Goal: Information Seeking & Learning: Learn about a topic

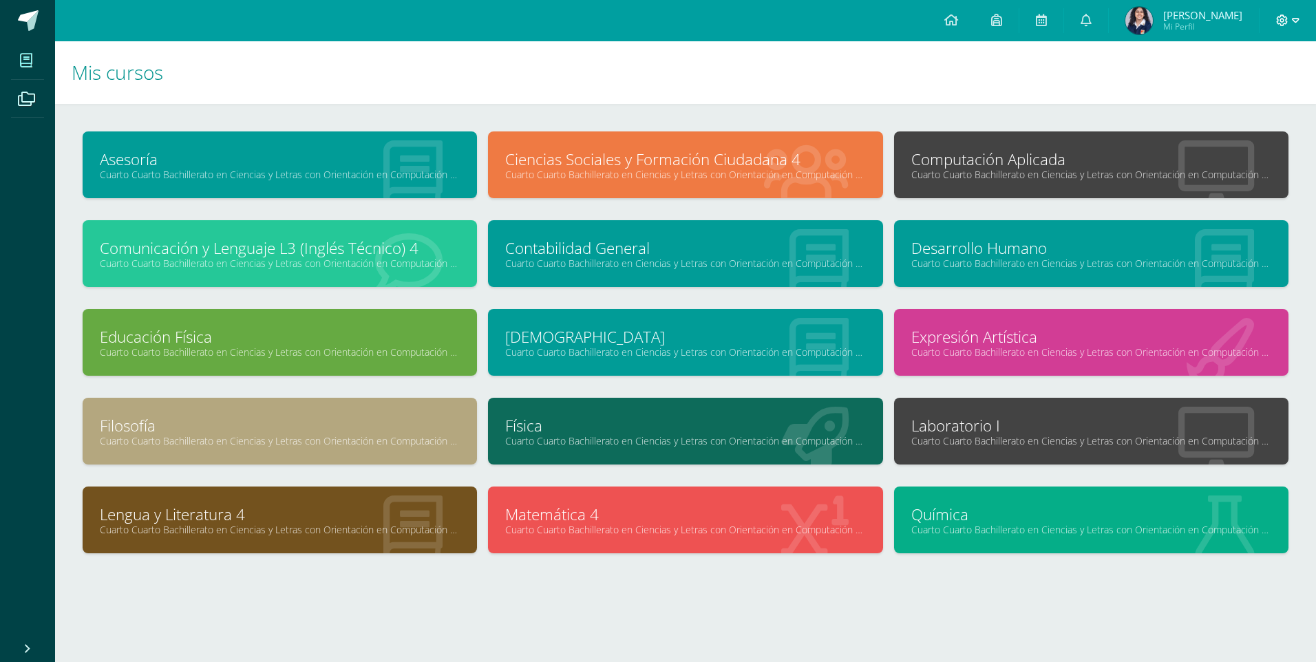
click at [1299, 22] on icon at bounding box center [1296, 20] width 8 height 12
click at [1270, 97] on span "Cerrar sesión" at bounding box center [1253, 93] width 62 height 13
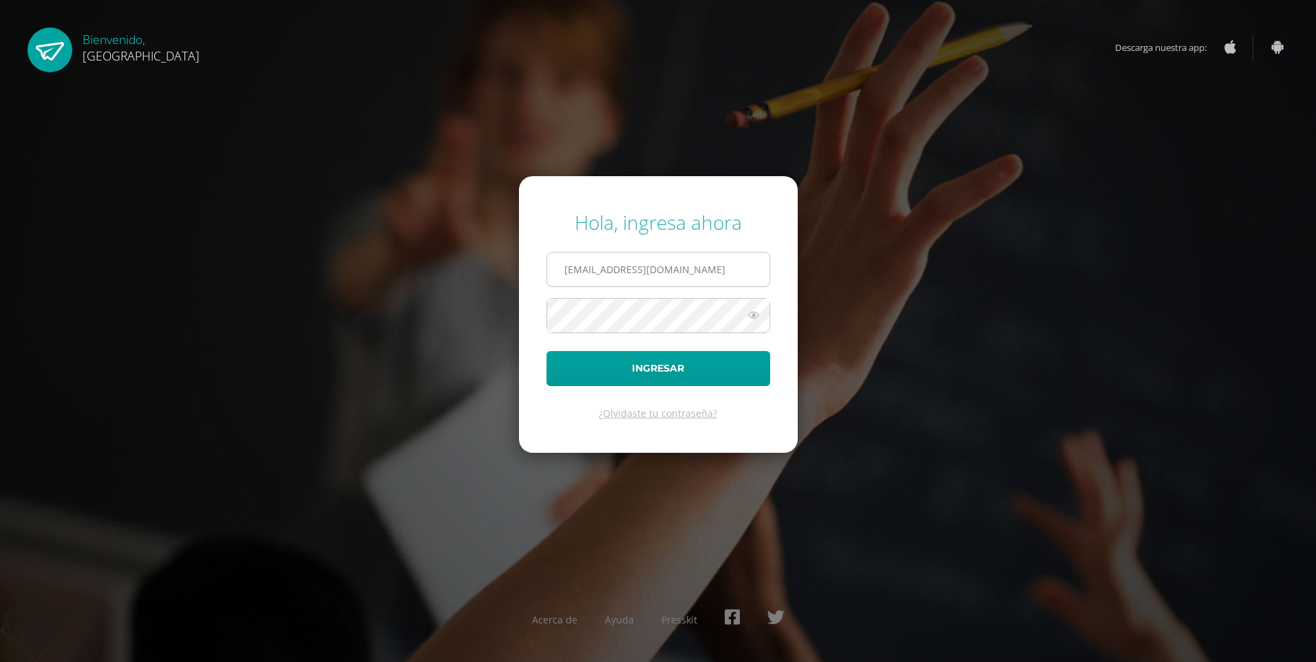
click at [691, 273] on input "2021208@colegiobelga.edu.gt" at bounding box center [658, 270] width 222 height 34
click at [683, 275] on input "2021208@colegiobelga.edu.gt" at bounding box center [658, 270] width 222 height 34
type input "2019227@colegiobelga.edu.gt"
click at [547, 351] on button "Ingresar" at bounding box center [659, 368] width 224 height 35
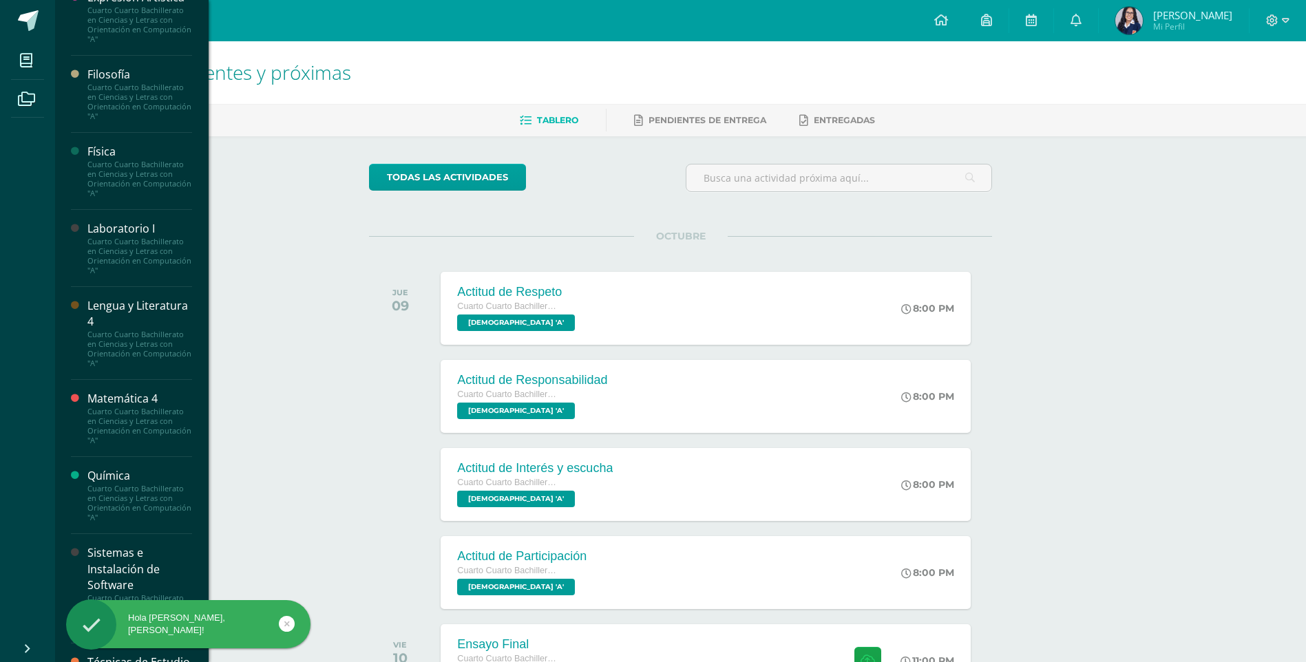
scroll to position [841, 0]
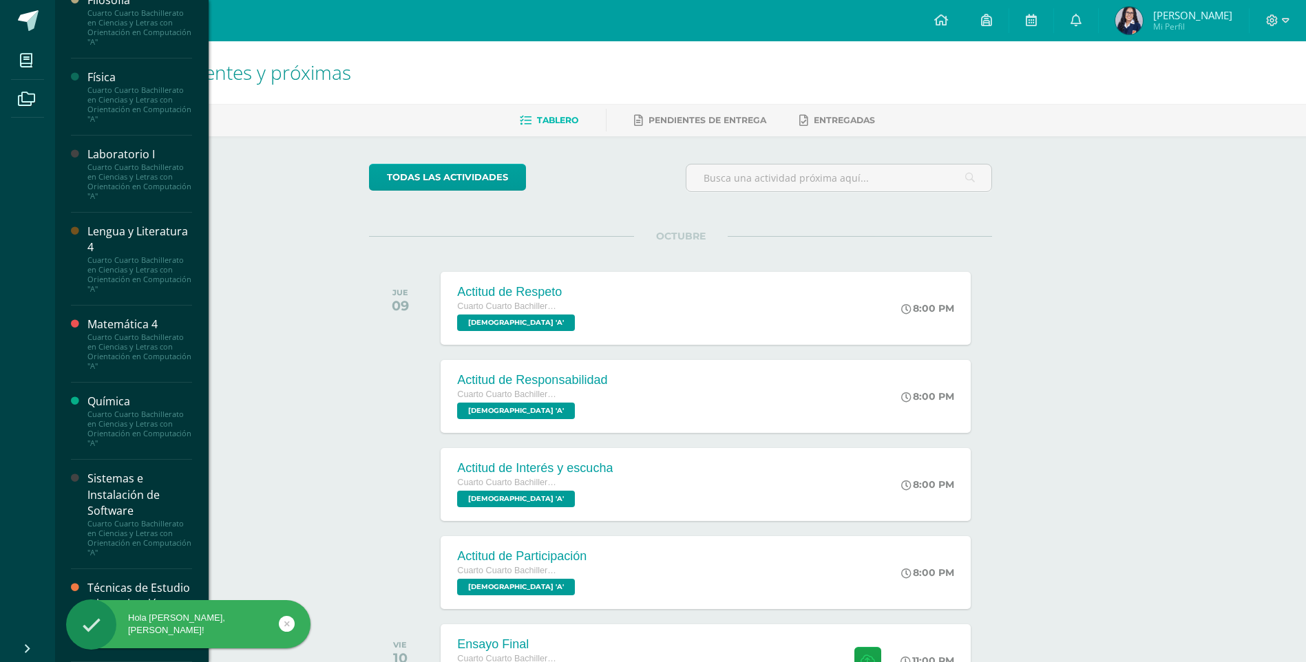
click at [140, 581] on div "Técnicas de Estudio e investigación" at bounding box center [139, 596] width 105 height 32
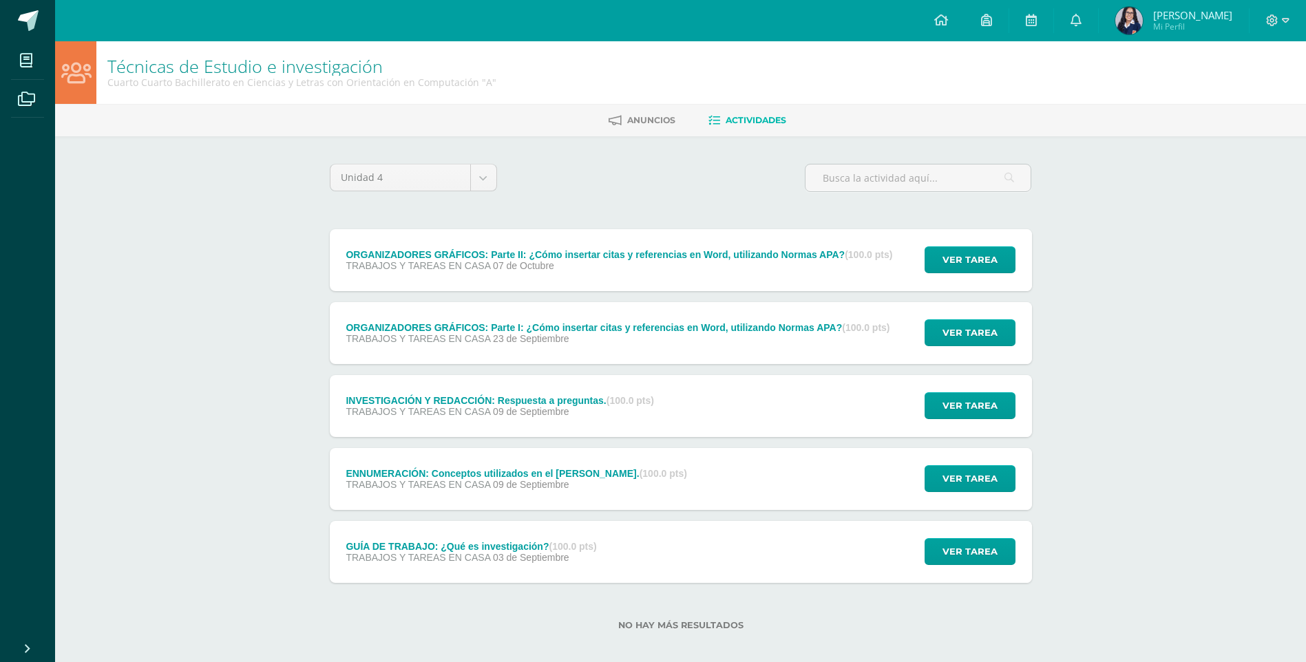
click at [575, 273] on div "ORGANIZADORES GRÁFICOS: Parte II: ¿Cómo insertar citas y referencias en Word, u…" at bounding box center [620, 260] width 580 height 62
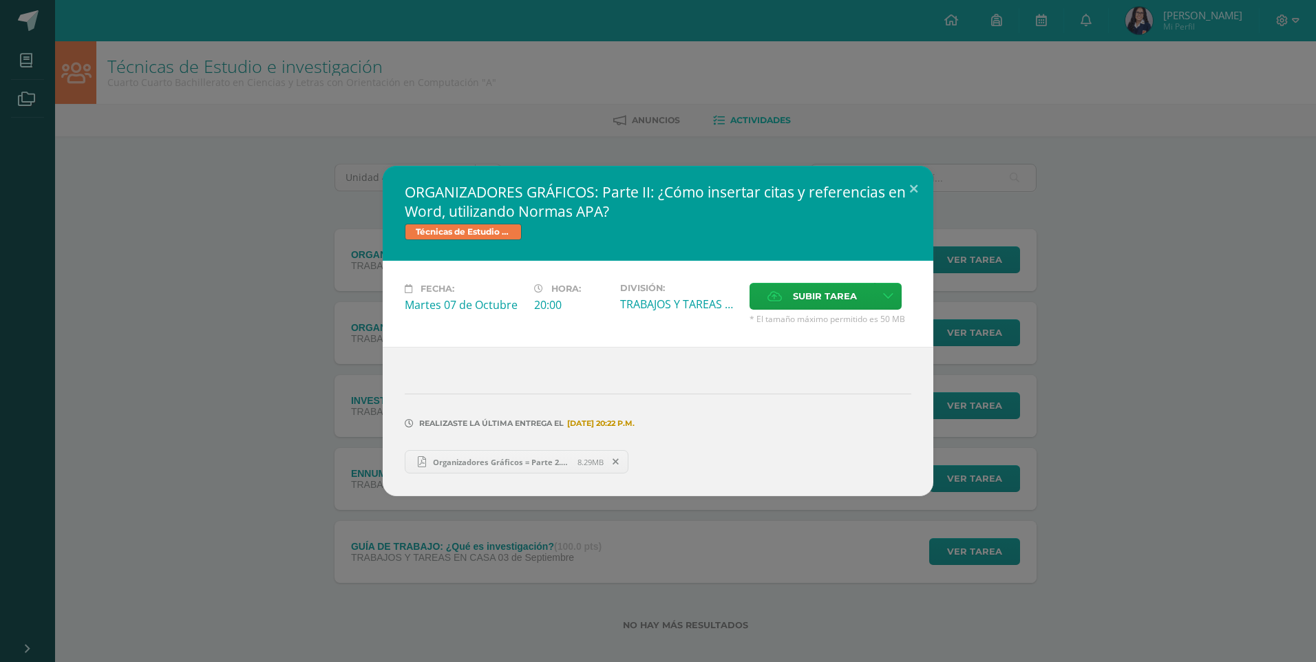
click at [470, 463] on span "Organizadores Gráficos = Parte 2.pdf" at bounding box center [501, 462] width 151 height 10
click at [916, 189] on button at bounding box center [913, 189] width 39 height 47
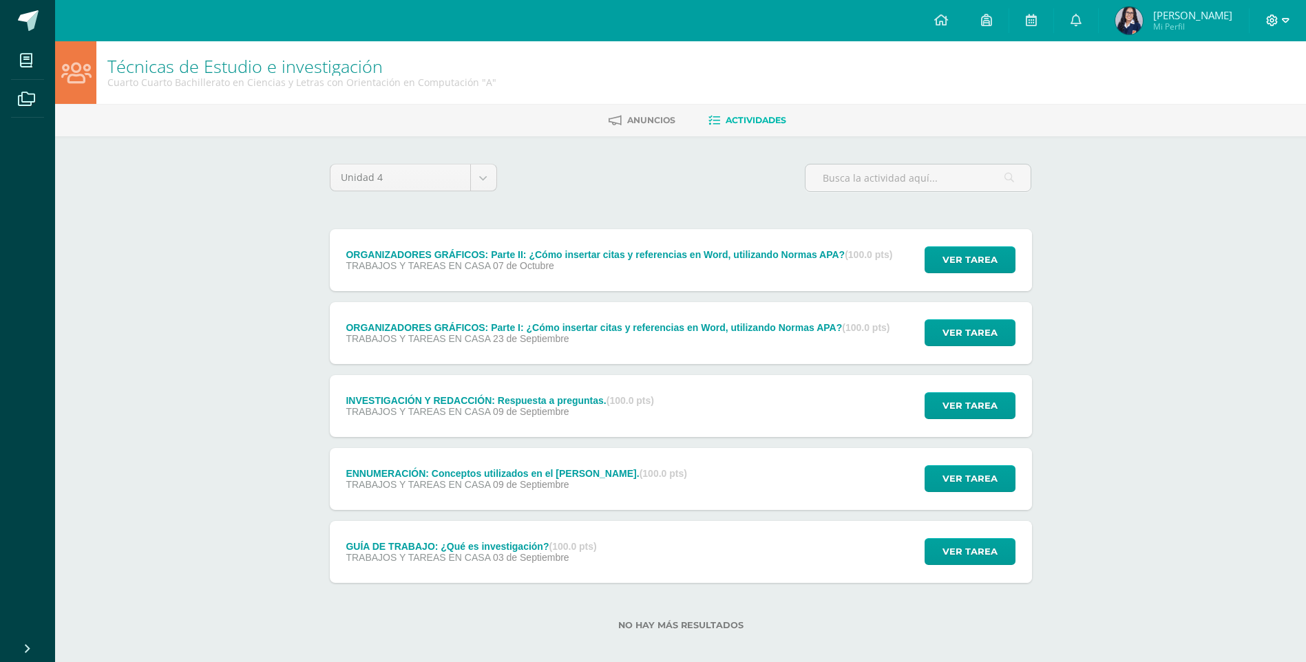
click at [1287, 23] on icon at bounding box center [1286, 20] width 8 height 12
click at [1263, 81] on link "Configuración" at bounding box center [1235, 74] width 109 height 20
click at [1261, 96] on span "Cerrar sesión" at bounding box center [1243, 93] width 62 height 13
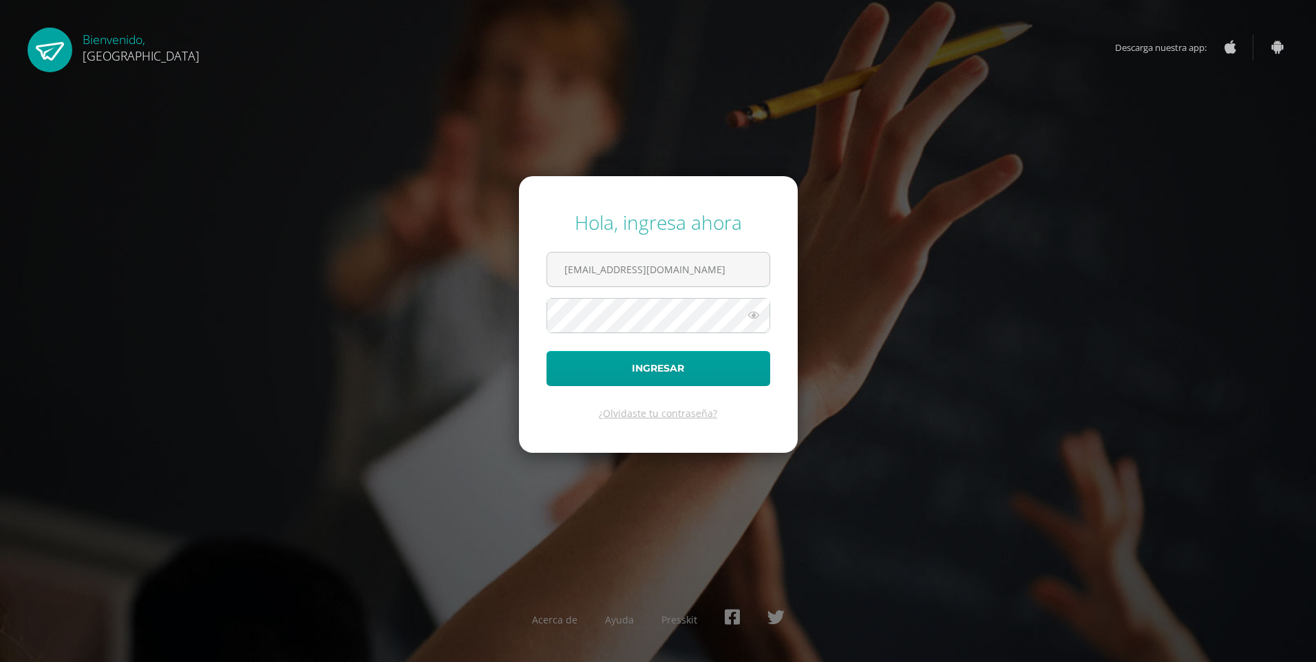
click at [664, 298] on span at bounding box center [659, 315] width 224 height 35
click at [664, 277] on input "2021208@colegiobelga.edu.gt" at bounding box center [658, 270] width 222 height 34
type input "2021215@colegiobelga.edu.gt"
click at [547, 351] on button "Ingresar" at bounding box center [659, 368] width 224 height 35
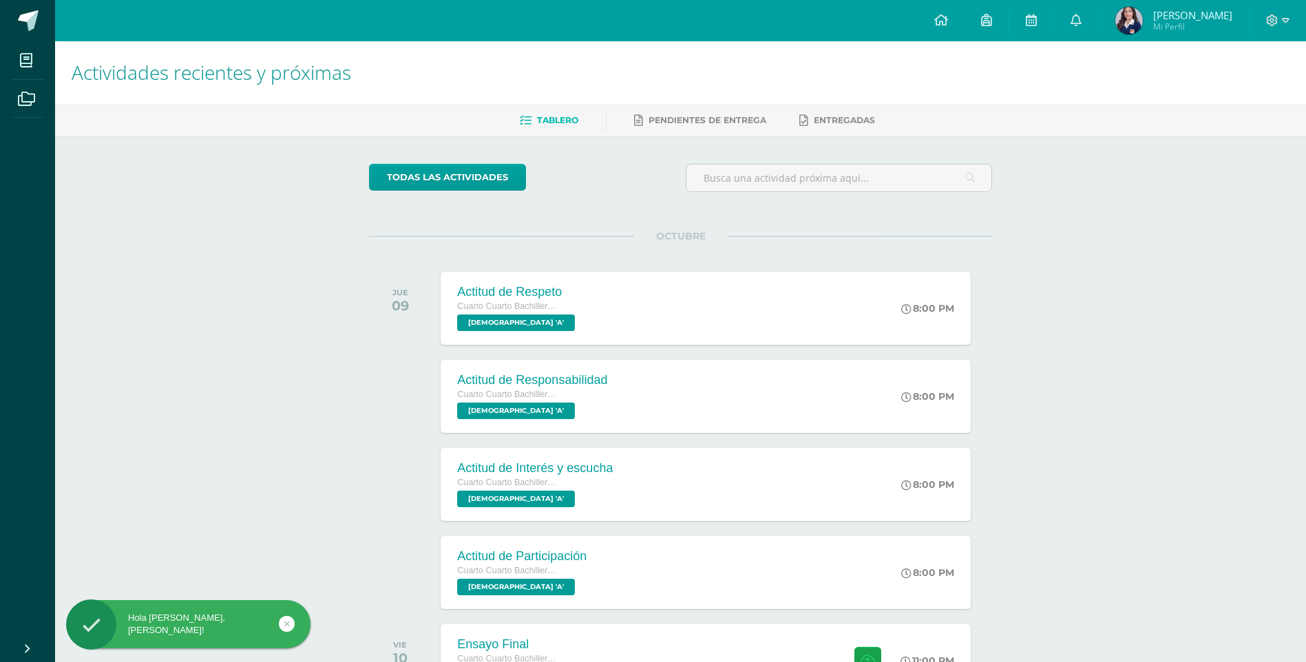
click at [1283, 3] on div at bounding box center [1277, 20] width 56 height 41
click at [1283, 21] on icon at bounding box center [1286, 20] width 8 height 5
click at [1265, 90] on span "Cerrar sesión" at bounding box center [1243, 93] width 62 height 13
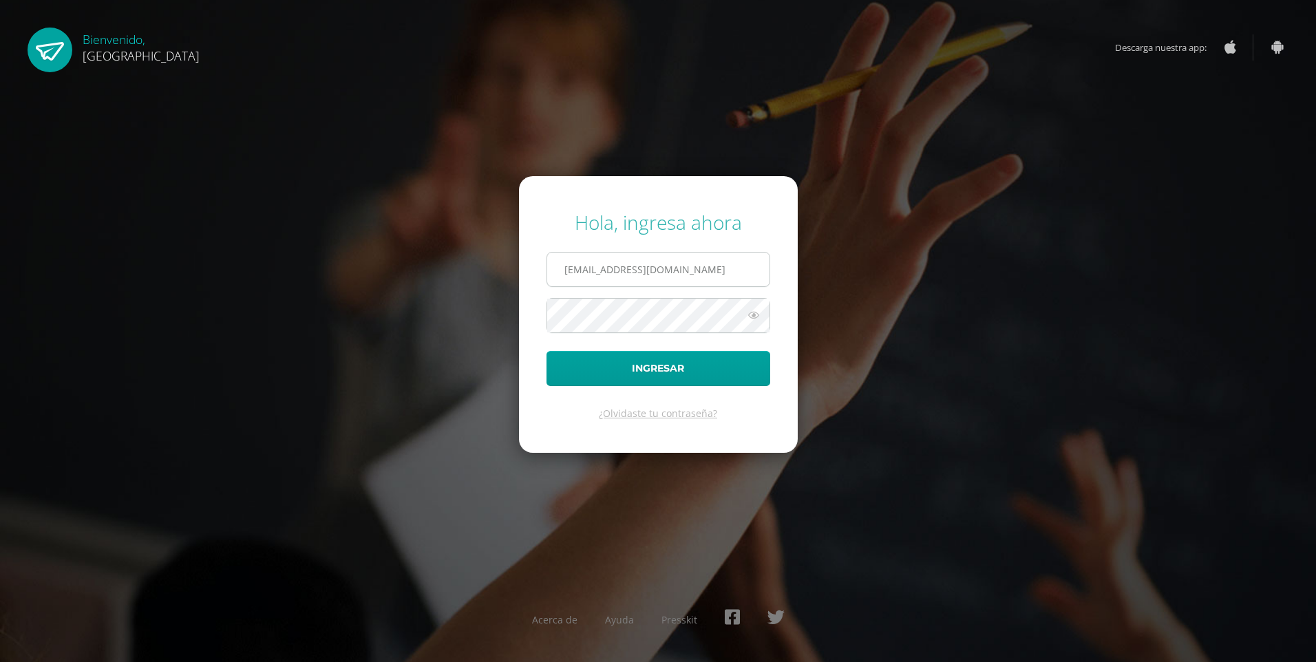
click at [623, 271] on input "2021208@colegiobelga.edu.gt" at bounding box center [658, 270] width 222 height 34
type input "2022564@colegiobelga.edu.gt"
click at [547, 351] on button "Ingresar" at bounding box center [659, 368] width 224 height 35
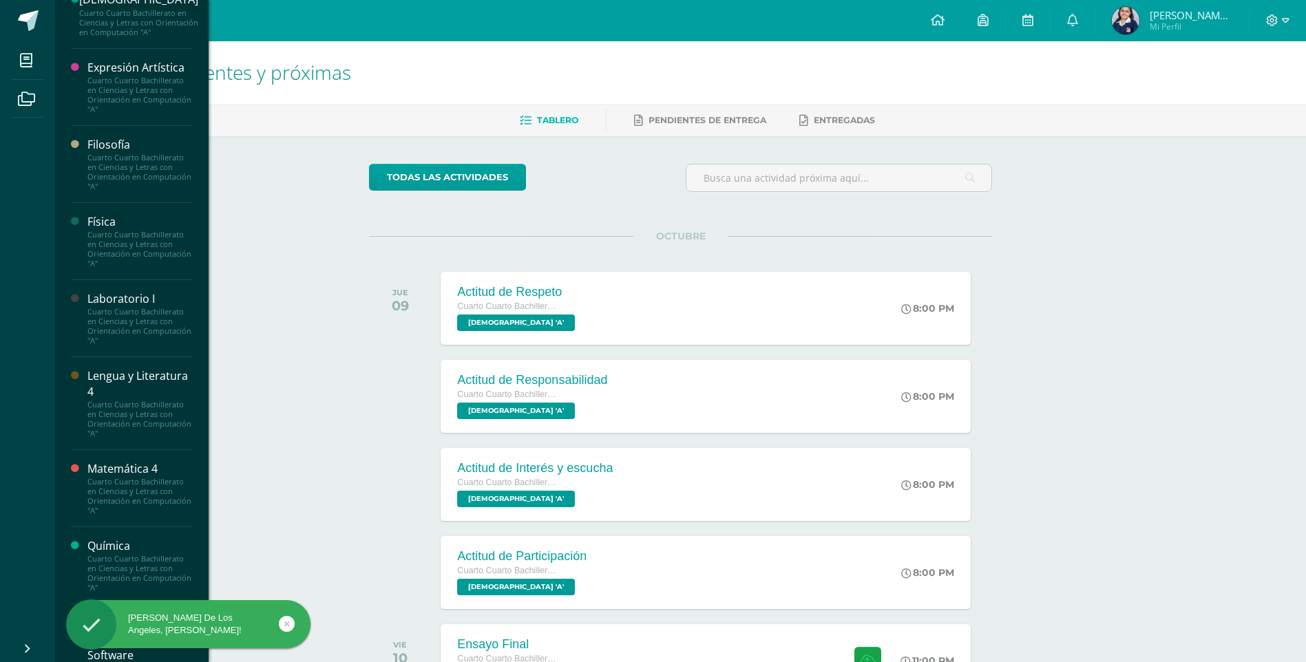
scroll to position [841, 0]
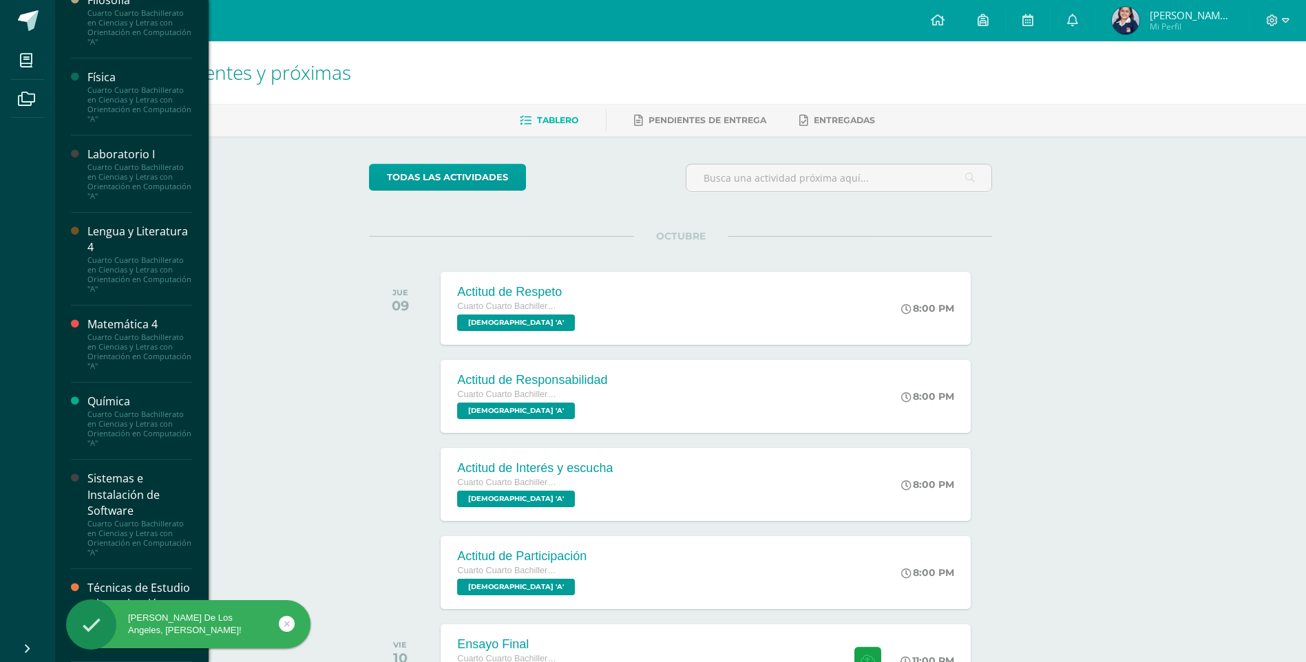
click at [125, 580] on div "Técnicas de Estudio e investigación" at bounding box center [139, 596] width 105 height 32
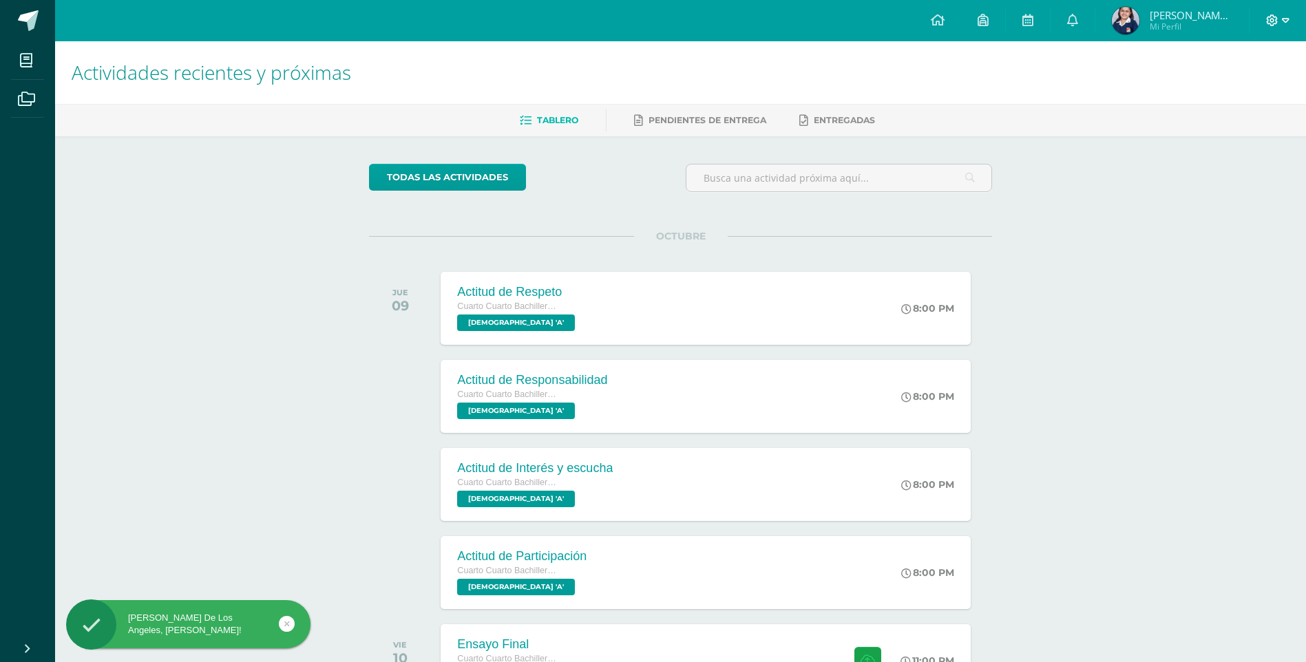
click at [1270, 18] on icon at bounding box center [1272, 20] width 12 height 12
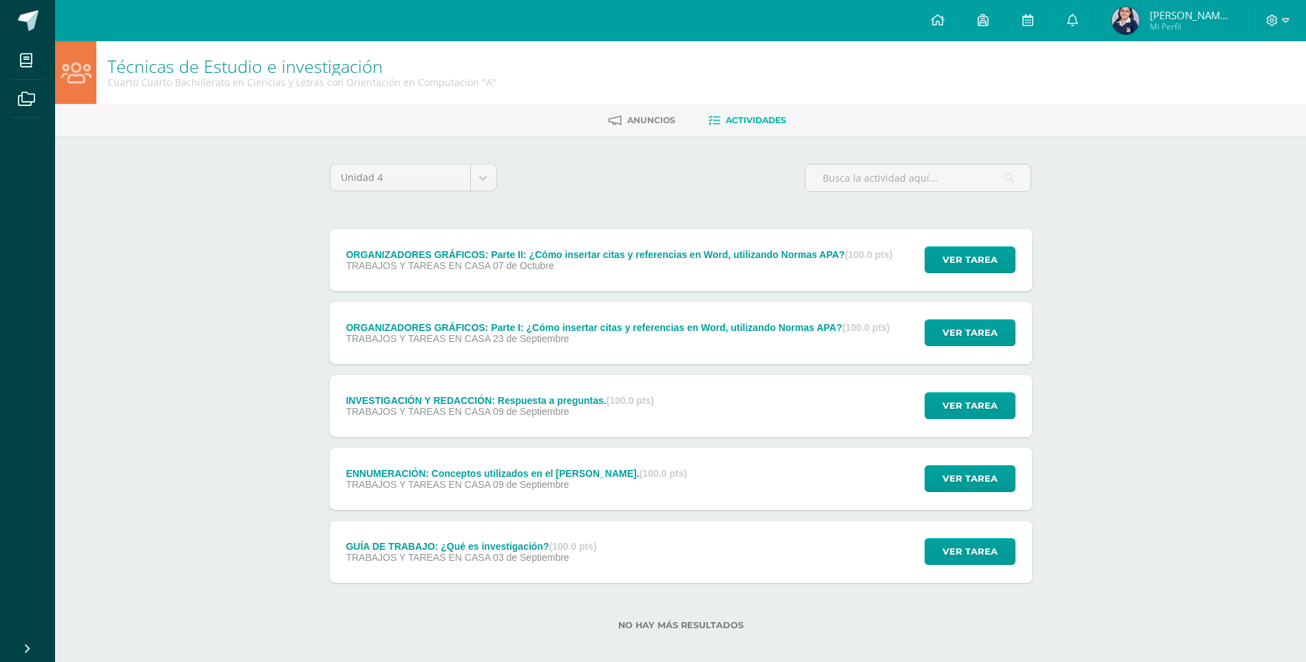
click at [754, 267] on div "TRABAJOS Y TAREAS EN CASA 07 de Octubre" at bounding box center [619, 265] width 547 height 11
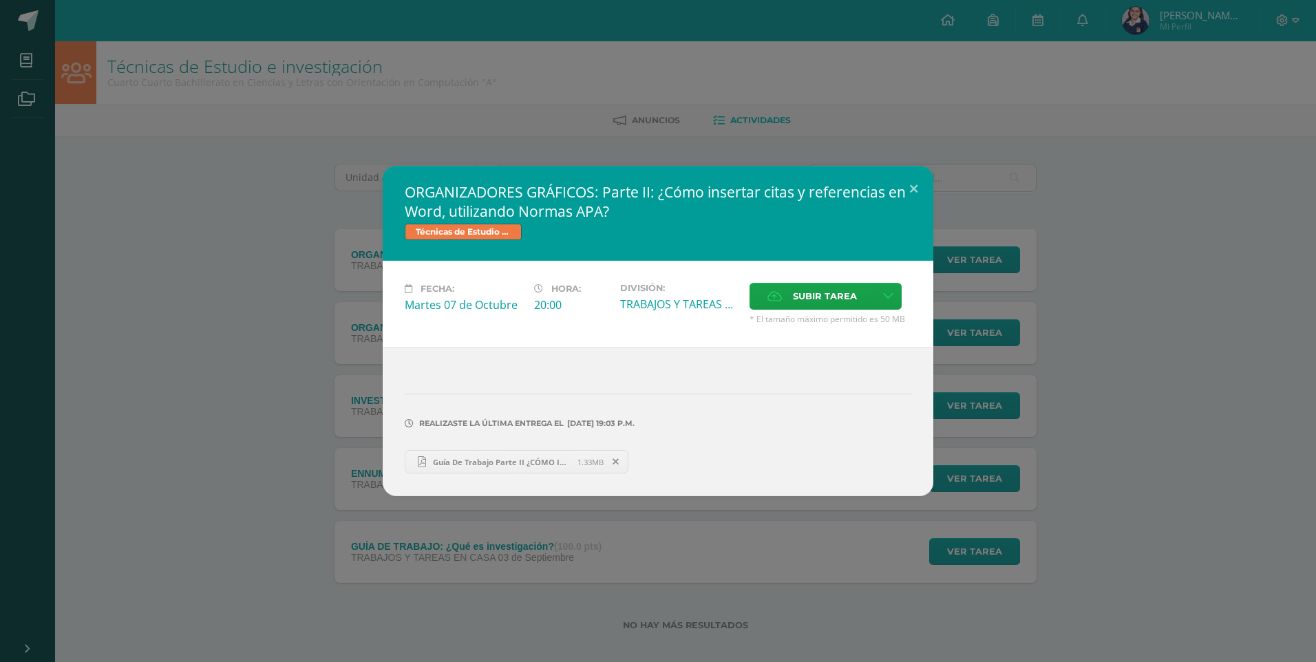
click at [567, 465] on span "Guía De Trabajo Parte II ¿CÓMO INSERTAR CITAS Y REFERENCIAS EN WORD, UTILIZANDO…" at bounding box center [501, 462] width 151 height 10
click at [905, 183] on button at bounding box center [913, 189] width 39 height 47
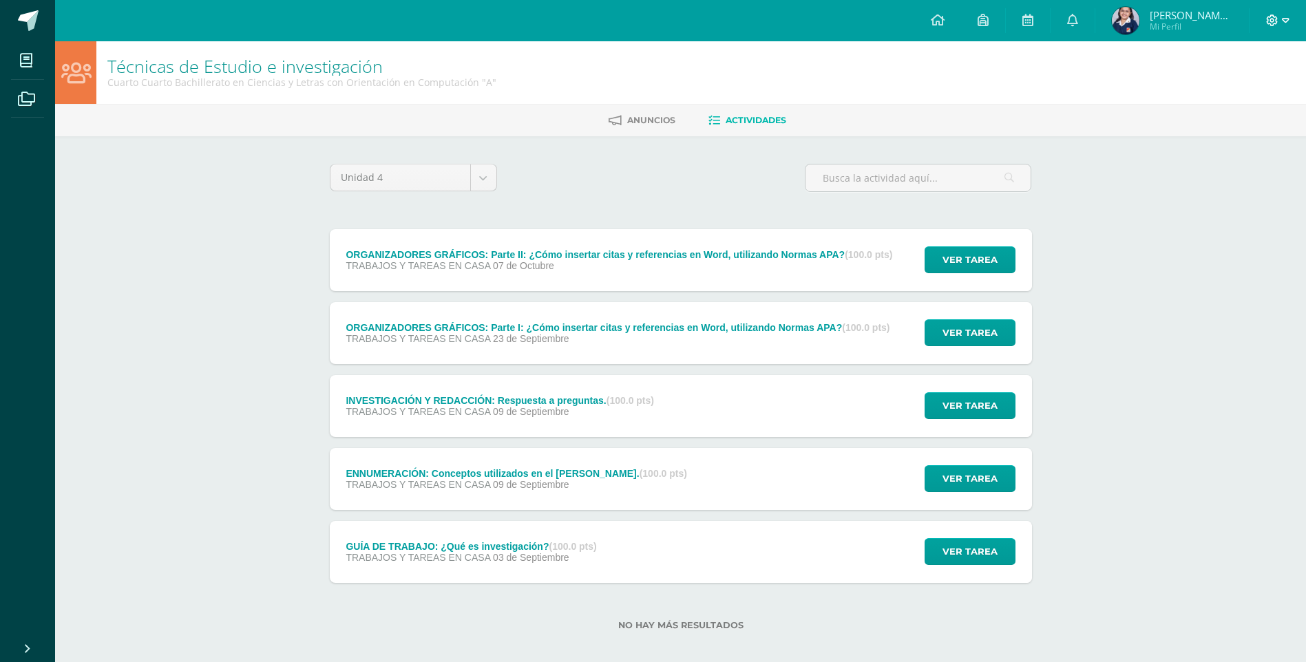
click at [1268, 25] on icon at bounding box center [1272, 20] width 12 height 12
drag, startPoint x: 1232, startPoint y: 115, endPoint x: 1231, endPoint y: 94, distance: 21.4
click at [1232, 115] on div "Configuración Cerrar sesión" at bounding box center [1235, 83] width 109 height 67
click at [1231, 94] on span "Cerrar sesión" at bounding box center [1243, 93] width 62 height 13
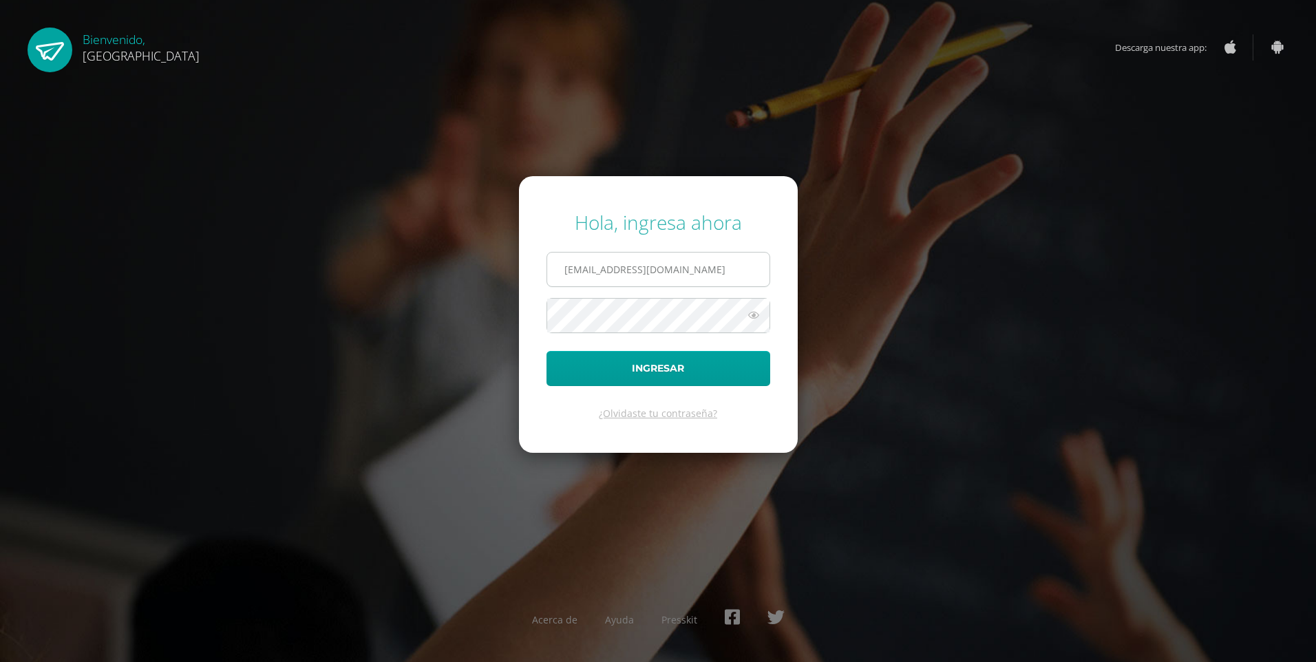
drag, startPoint x: 573, startPoint y: 262, endPoint x: 582, endPoint y: 277, distance: 17.3
click at [573, 263] on input "[EMAIL_ADDRESS][DOMAIN_NAME]" at bounding box center [658, 270] width 222 height 34
type input "[EMAIL_ADDRESS][DOMAIN_NAME]"
click at [547, 351] on button "Ingresar" at bounding box center [659, 368] width 224 height 35
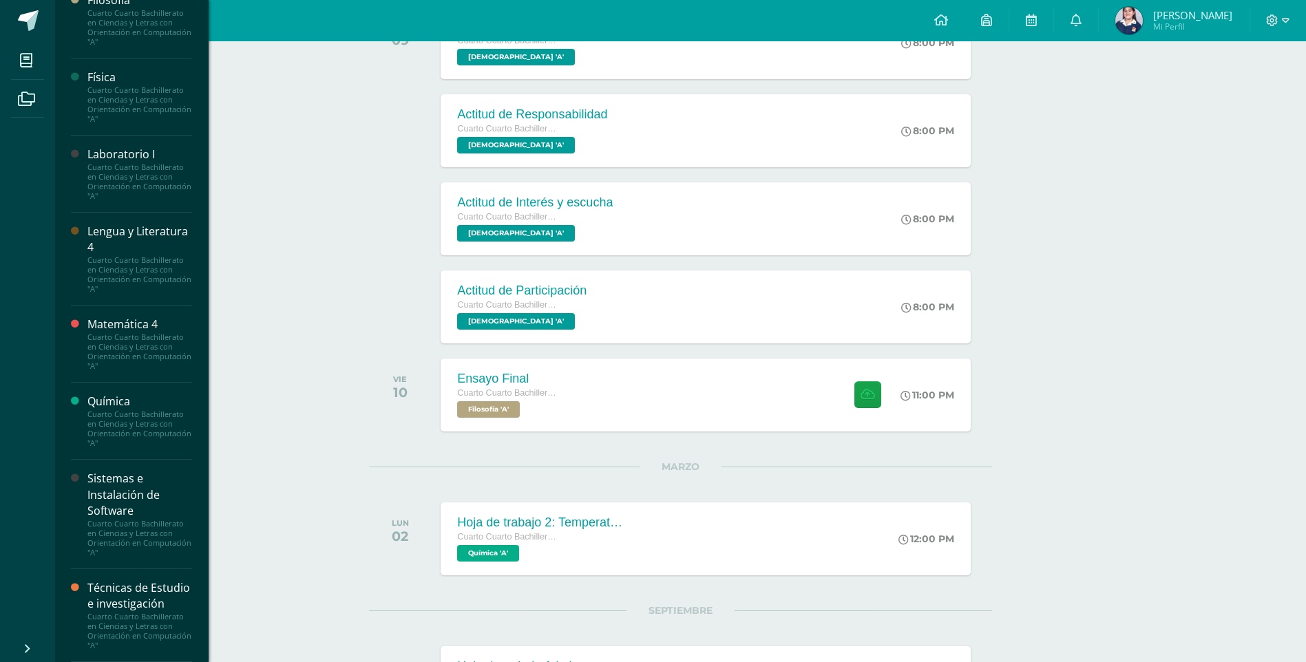
scroll to position [841, 0]
click at [104, 580] on div "Técnicas de Estudio e investigación" at bounding box center [139, 596] width 105 height 32
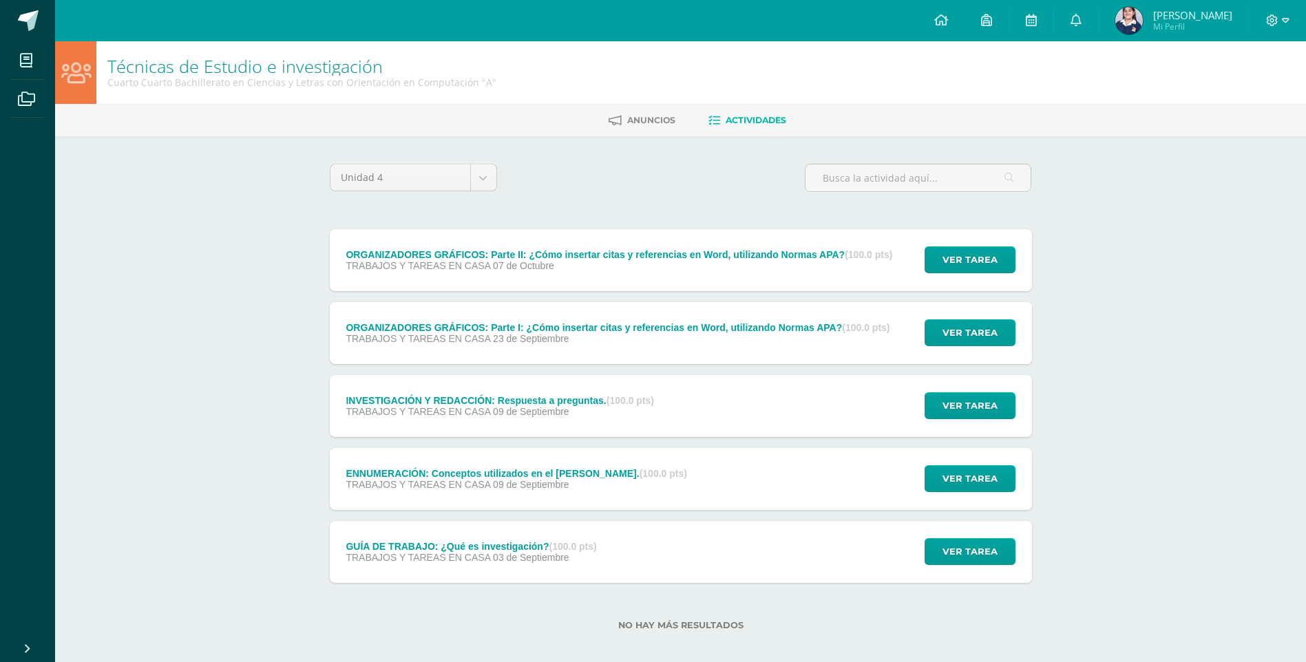
click at [601, 278] on div "ORGANIZADORES GRÁFICOS: Parte II: ¿Cómo insertar citas y referencias en Word, u…" at bounding box center [620, 260] width 580 height 62
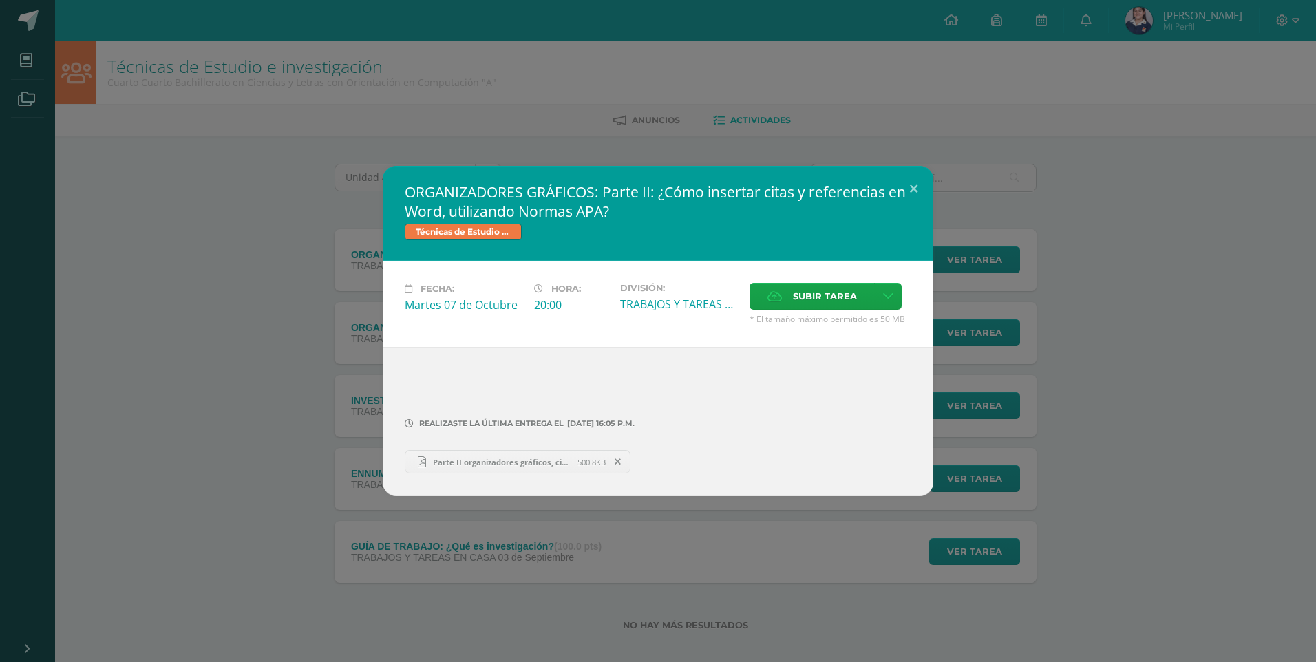
click at [554, 456] on link "Parte II organizadores gráficos, citas y referencias.pdf 500.8KB" at bounding box center [518, 461] width 226 height 23
click at [911, 189] on button at bounding box center [913, 189] width 39 height 47
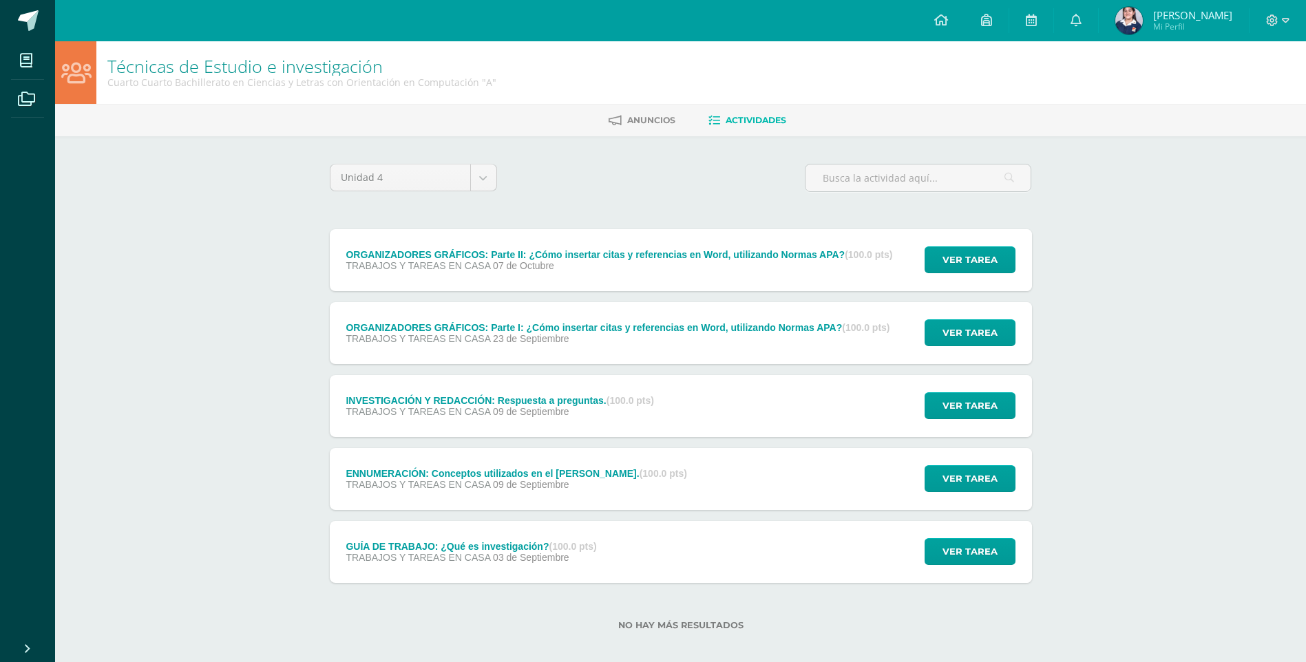
click at [1296, 20] on div at bounding box center [1277, 20] width 56 height 41
click at [1282, 20] on icon at bounding box center [1286, 20] width 8 height 12
click at [1255, 94] on span "Cerrar sesión" at bounding box center [1243, 93] width 62 height 13
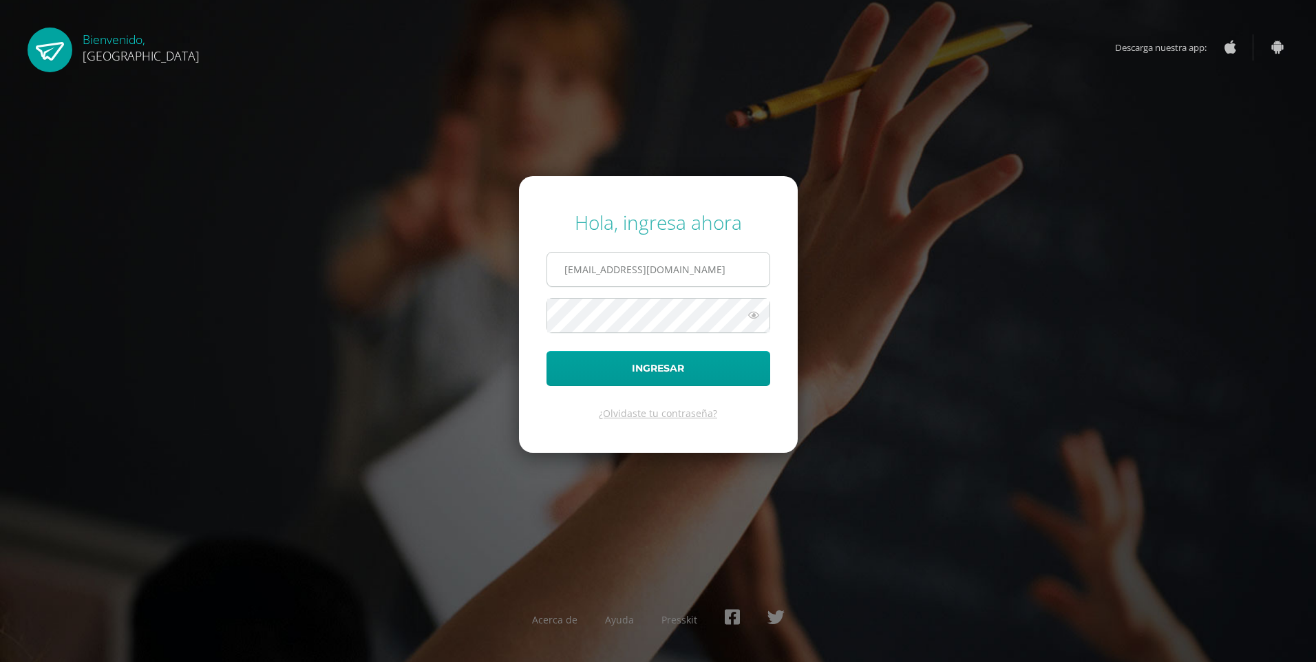
click at [684, 262] on input "[EMAIL_ADDRESS][DOMAIN_NAME]" at bounding box center [658, 270] width 222 height 34
type input "[EMAIL_ADDRESS][DOMAIN_NAME]"
click at [547, 351] on button "Ingresar" at bounding box center [659, 368] width 224 height 35
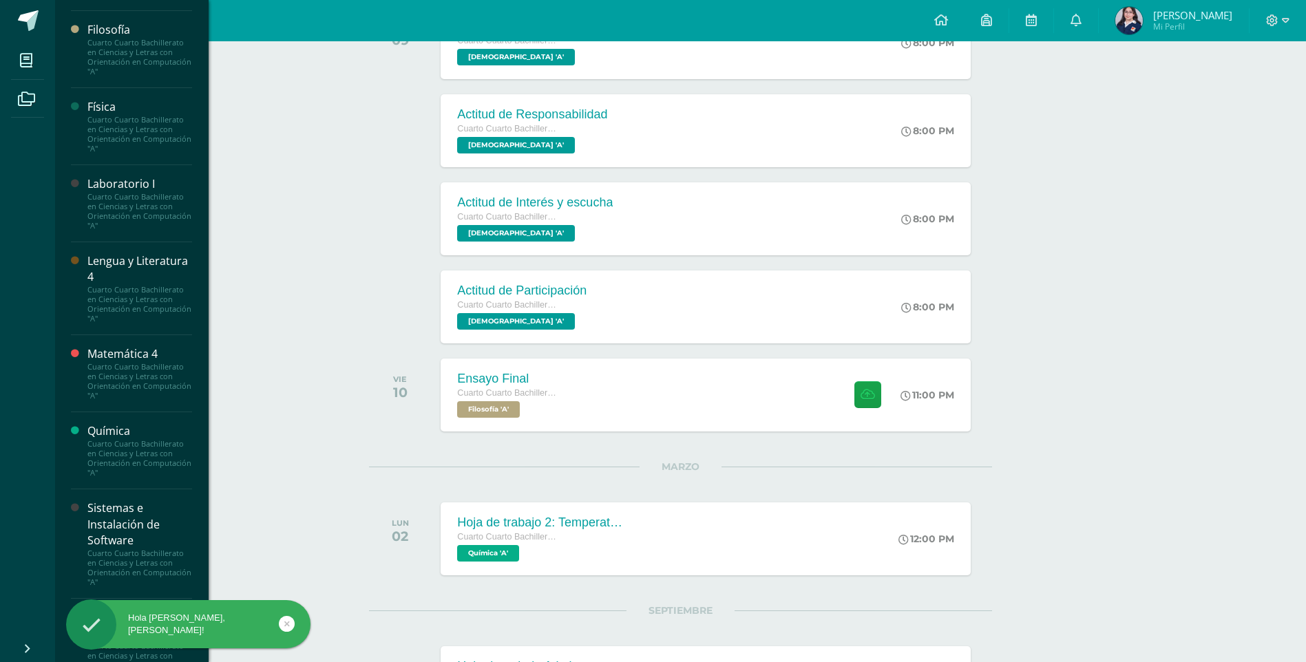
scroll to position [841, 0]
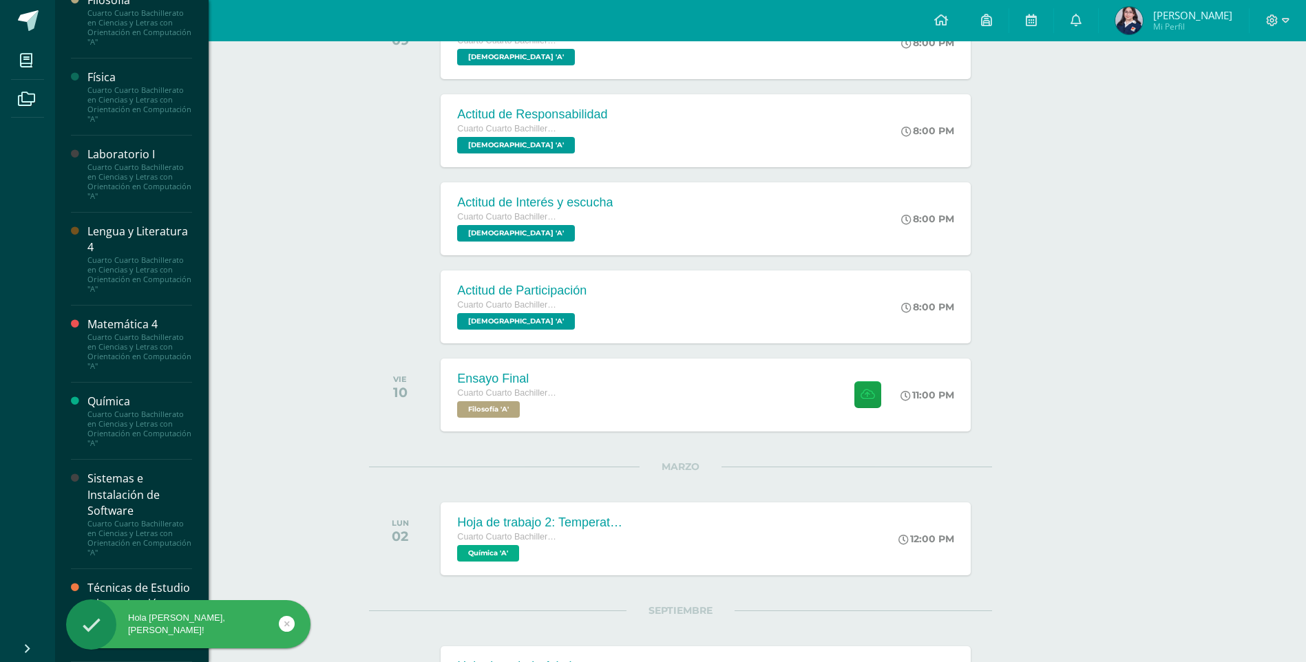
click at [155, 581] on div "Técnicas de Estudio e investigación" at bounding box center [139, 596] width 105 height 32
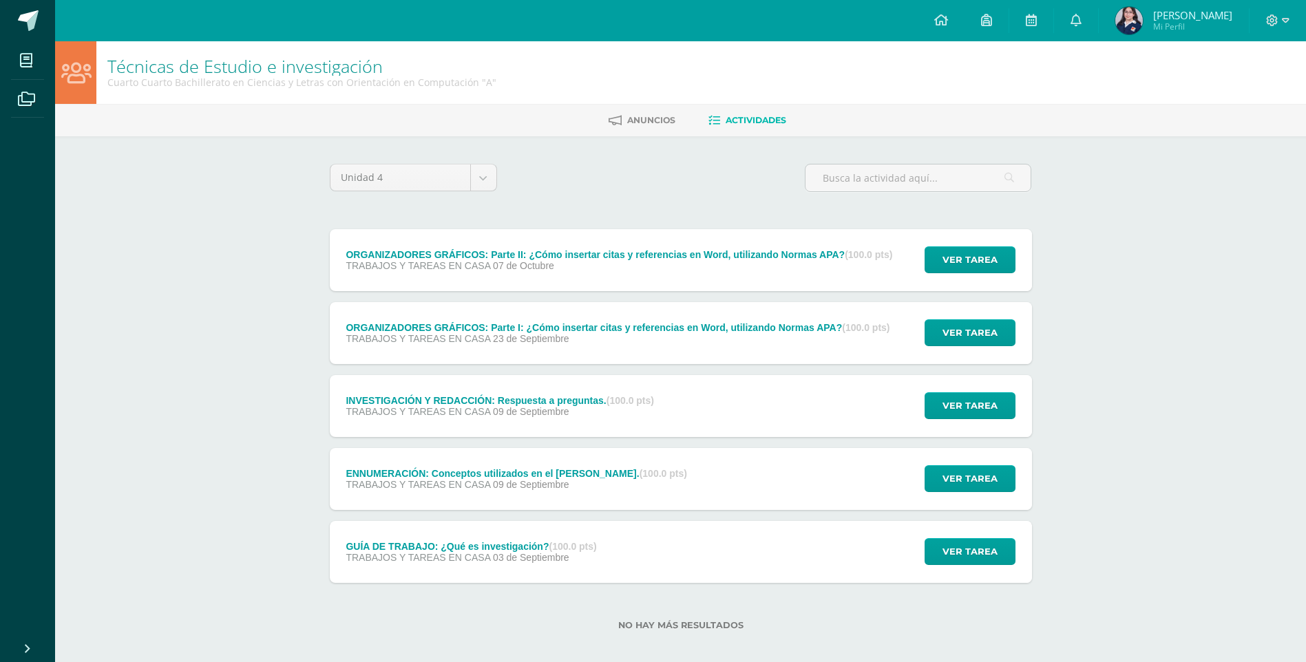
click at [712, 258] on div "ORGANIZADORES GRÁFICOS: Parte II: ¿Cómo insertar citas y referencias en Word, u…" at bounding box center [619, 254] width 547 height 11
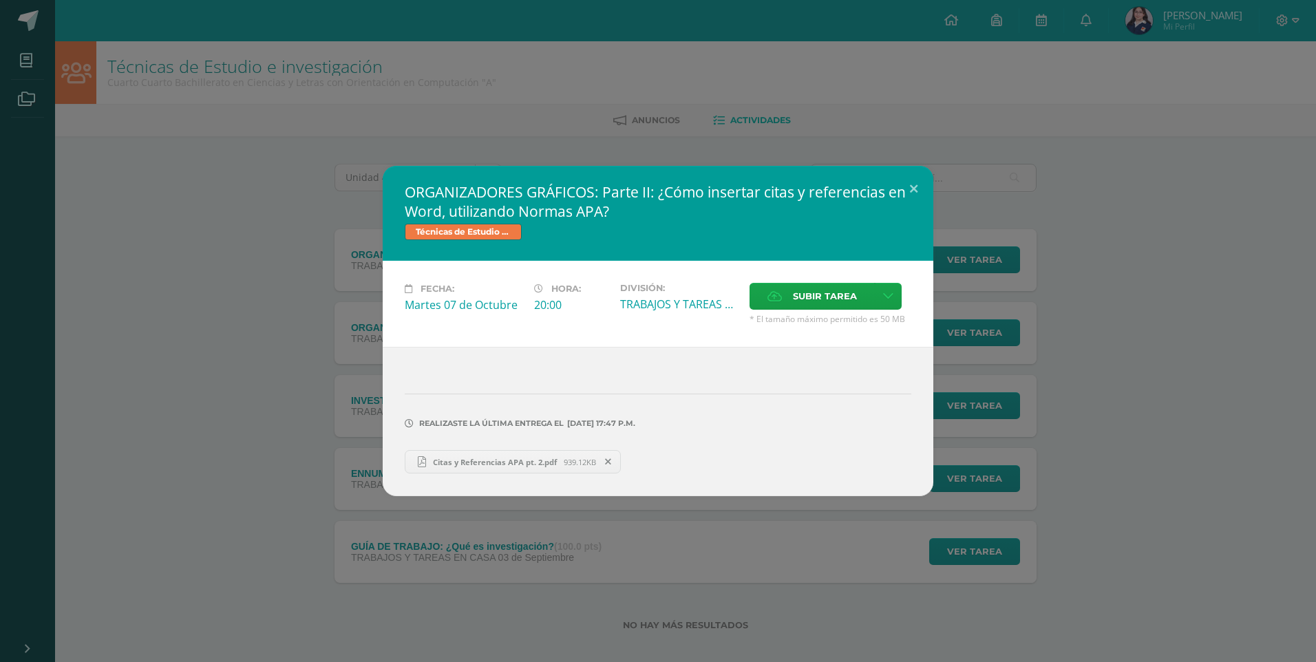
click at [550, 463] on span "Citas y Referencias APA pt. 2.pdf" at bounding box center [495, 462] width 138 height 10
click at [911, 188] on button at bounding box center [913, 189] width 39 height 47
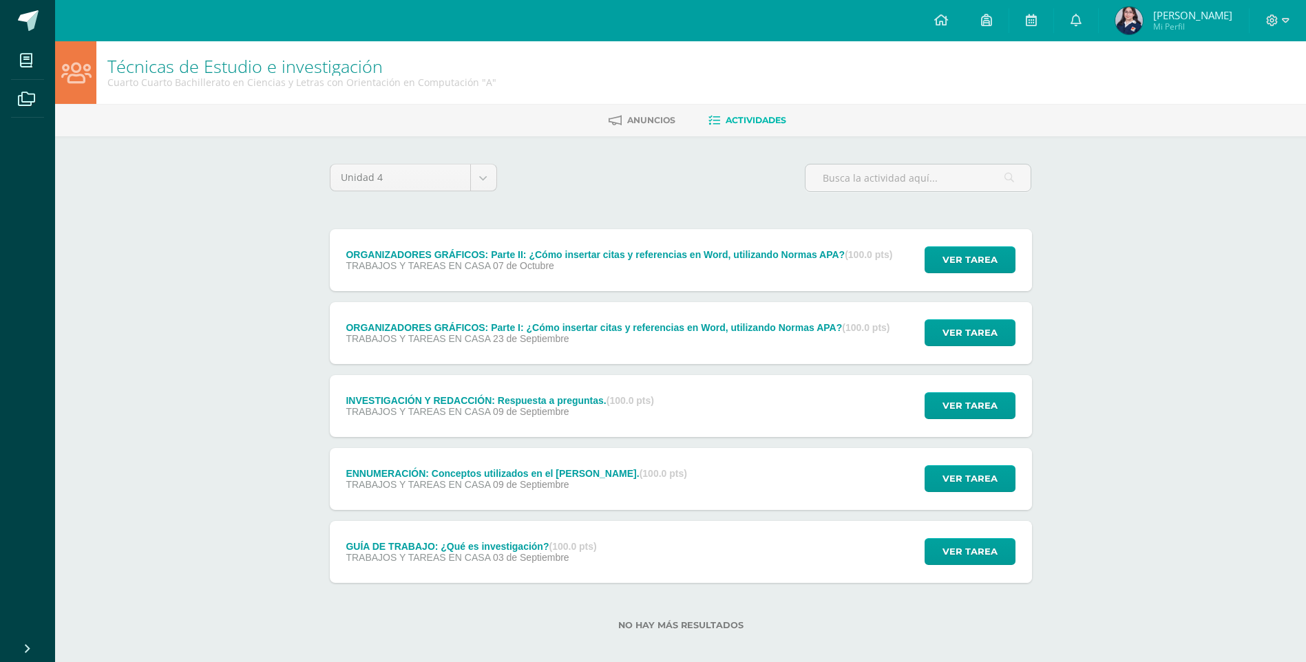
click at [1272, 28] on div at bounding box center [1277, 20] width 56 height 41
click at [1273, 26] on icon at bounding box center [1272, 20] width 12 height 12
click at [1244, 94] on span "Cerrar sesión" at bounding box center [1243, 93] width 62 height 13
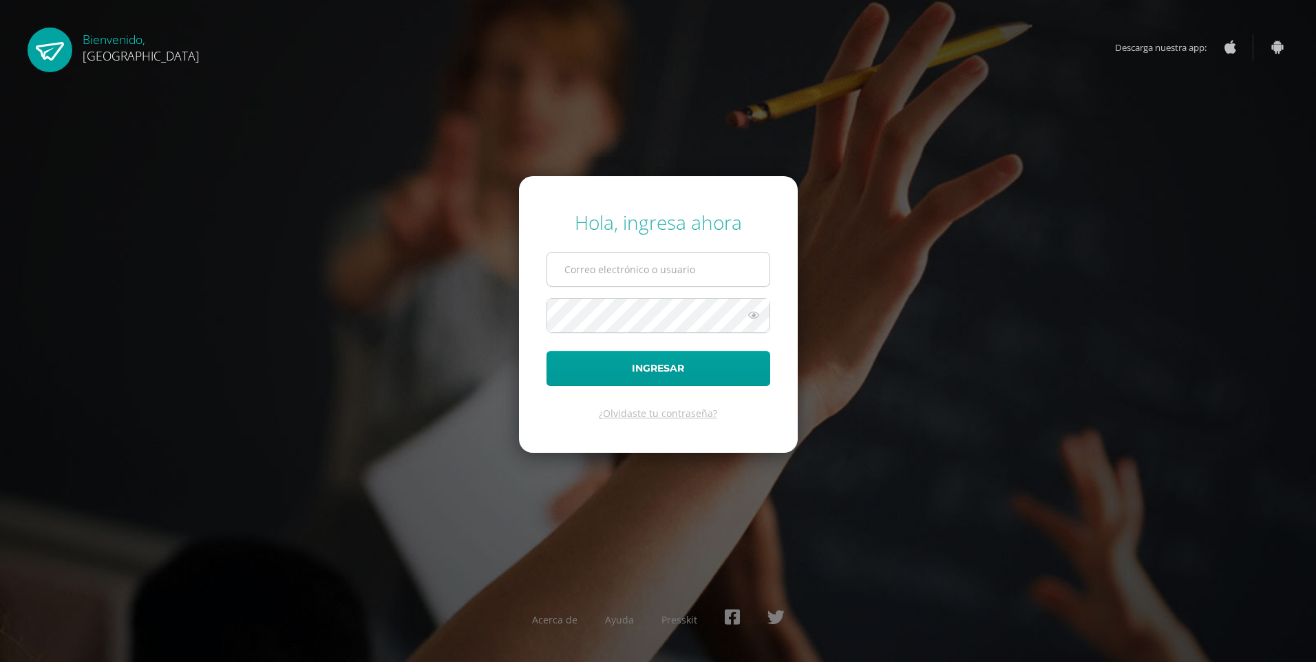
type input "2021208@colegiobelga.edu.gt"
click at [560, 263] on input "2021208@colegiobelga.edu.gt" at bounding box center [658, 270] width 222 height 34
click at [547, 351] on button "Ingresar" at bounding box center [659, 368] width 224 height 35
